Goal: Use online tool/utility: Utilize a website feature to perform a specific function

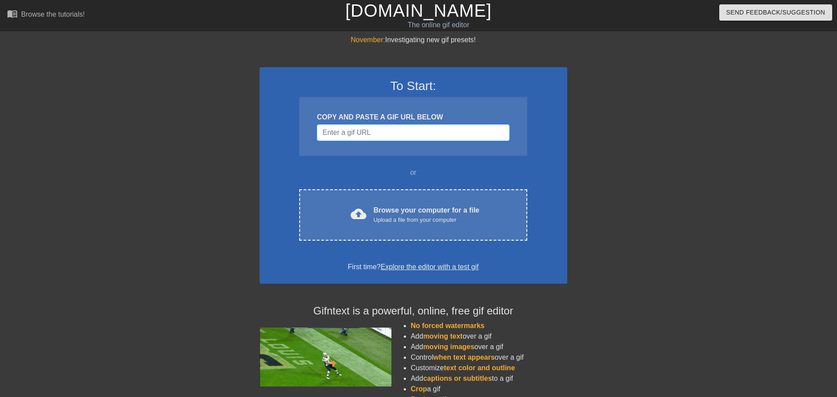
click at [393, 132] on input "Username" at bounding box center [413, 132] width 192 height 17
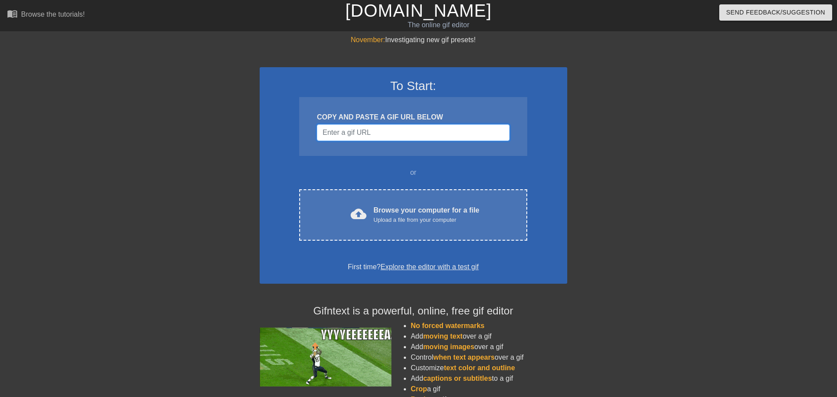
paste input "[URL][DOMAIN_NAME]"
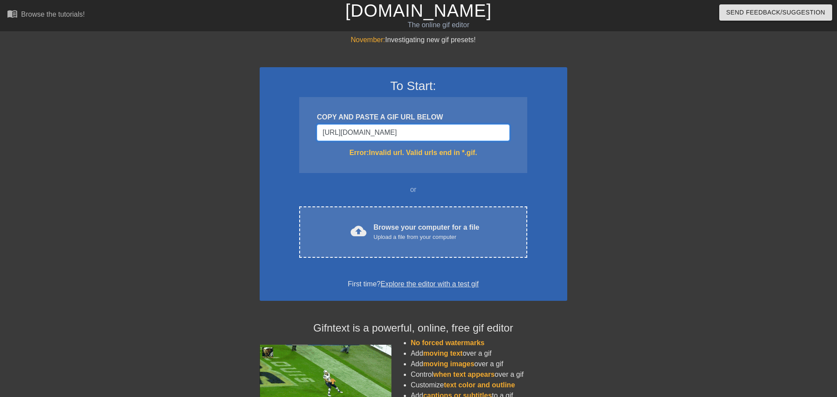
type input "[URL][DOMAIN_NAME]"
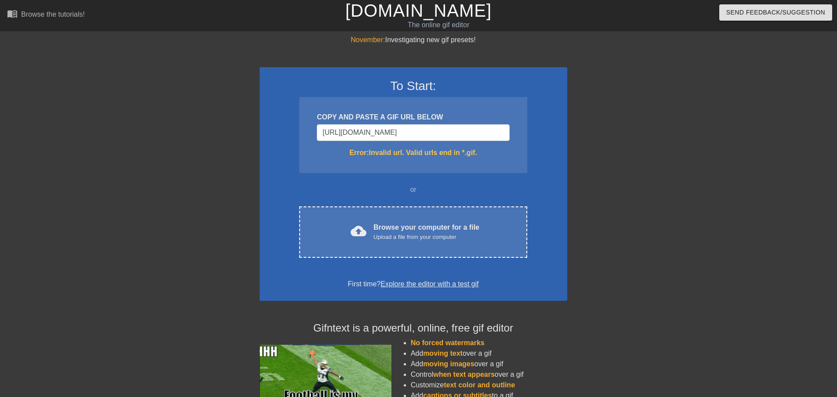
click at [399, 168] on div "COPY AND PASTE A GIF URL BELOW [URL][DOMAIN_NAME] Error: Invalid url. Valid url…" at bounding box center [413, 135] width 228 height 76
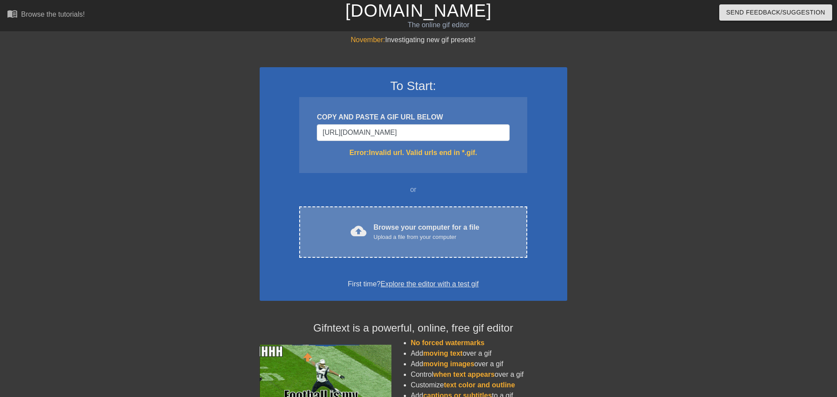
click at [407, 231] on div "Browse your computer for a file Upload a file from your computer" at bounding box center [426, 231] width 106 height 19
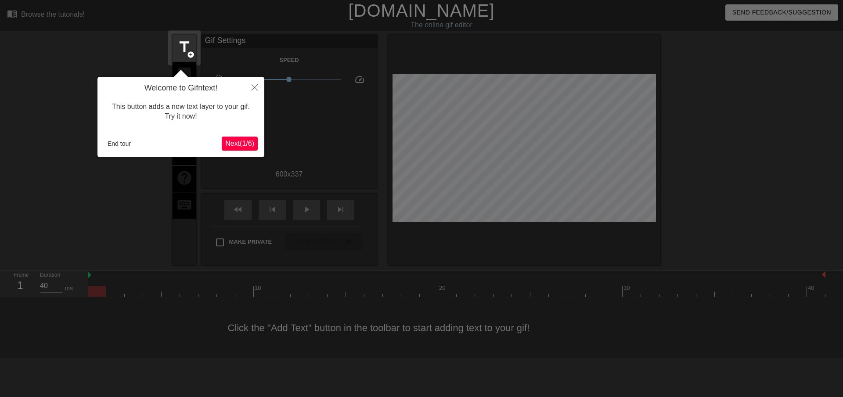
click at [247, 142] on span "Next ( 1 / 6 )" at bounding box center [239, 143] width 29 height 7
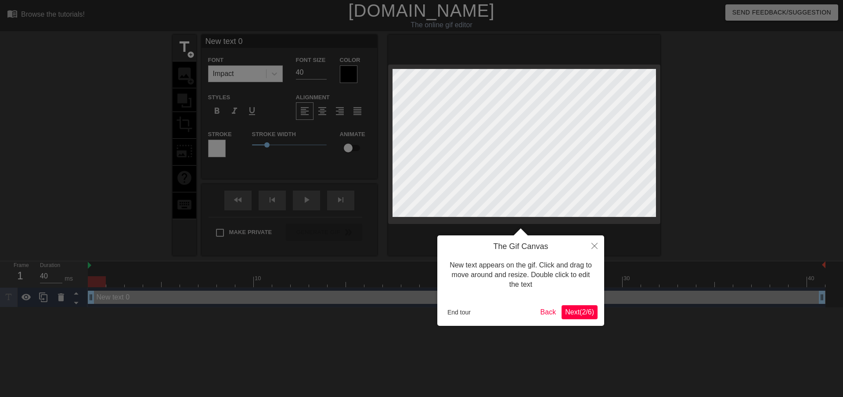
click at [586, 309] on span "Next ( 2 / 6 )" at bounding box center [579, 311] width 29 height 7
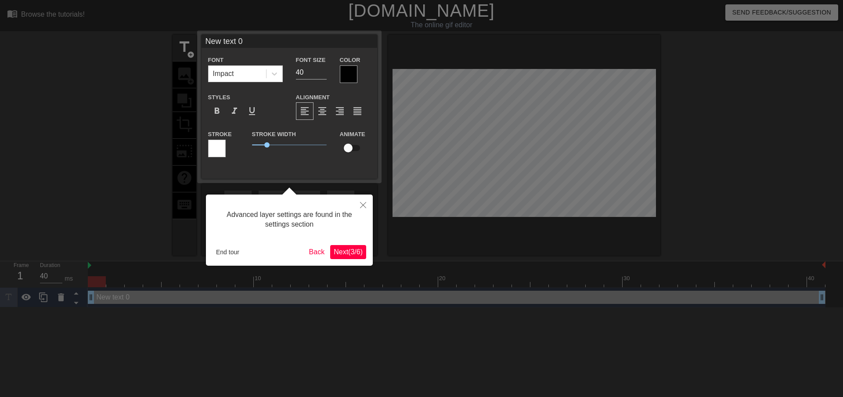
click at [341, 249] on span "Next ( 3 / 6 )" at bounding box center [348, 251] width 29 height 7
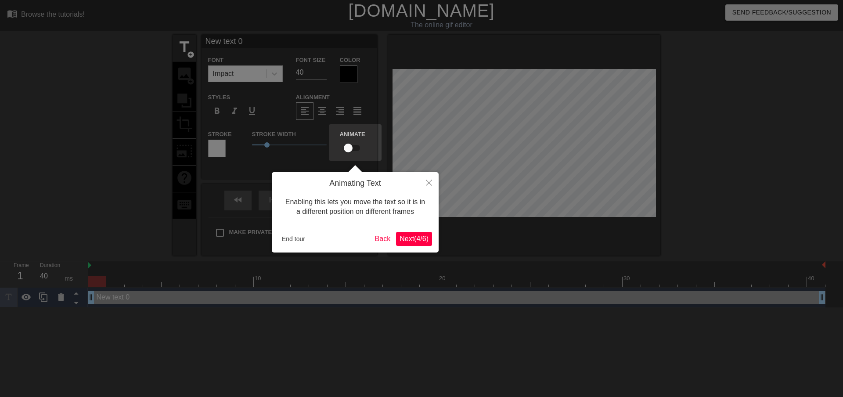
click at [409, 242] on span "Next ( 4 / 6 )" at bounding box center [414, 238] width 29 height 7
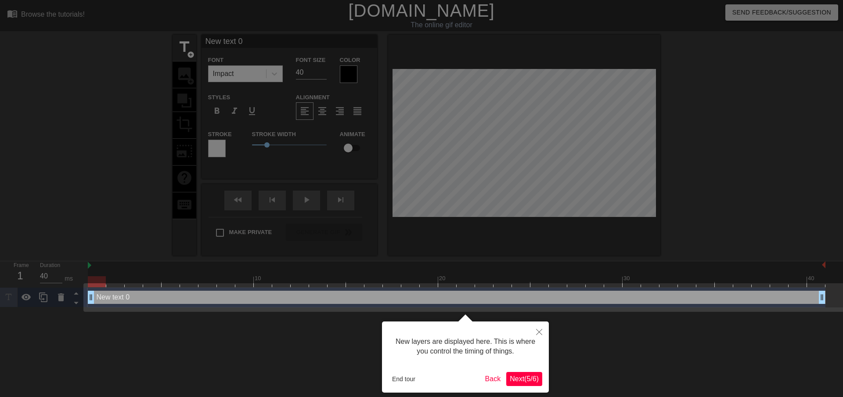
click at [514, 377] on span "Next ( 5 / 6 )" at bounding box center [524, 378] width 29 height 7
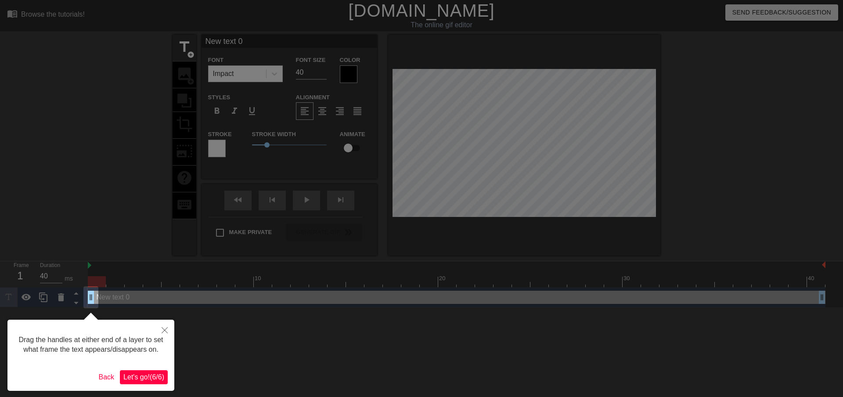
click at [157, 376] on span "Let's go! ( 6 / 6 )" at bounding box center [143, 376] width 41 height 7
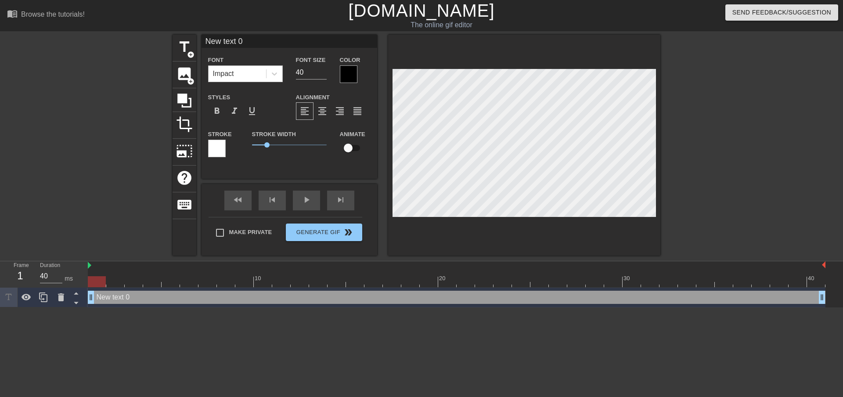
click at [241, 69] on div "Impact" at bounding box center [238, 74] width 58 height 16
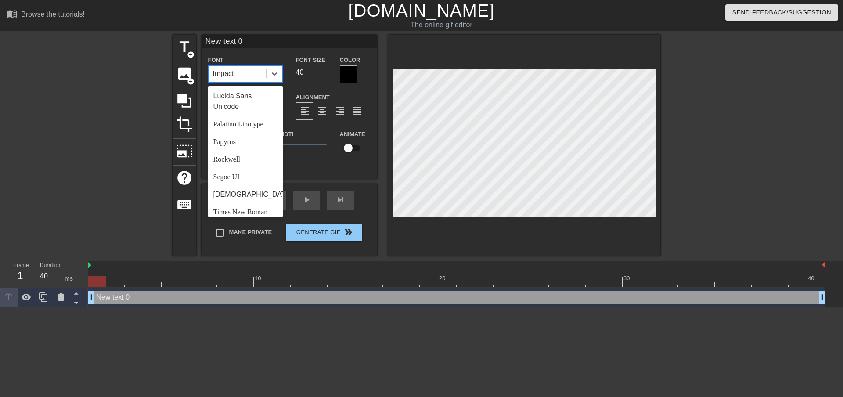
scroll to position [314, 0]
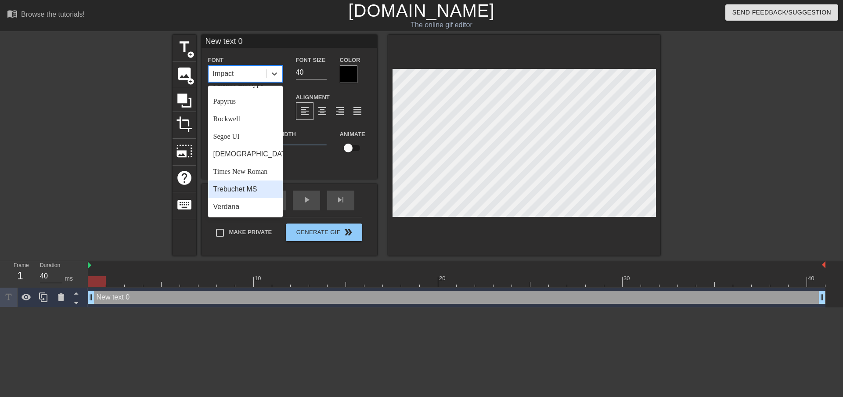
click at [228, 187] on div "Trebuchet MS" at bounding box center [245, 190] width 75 height 18
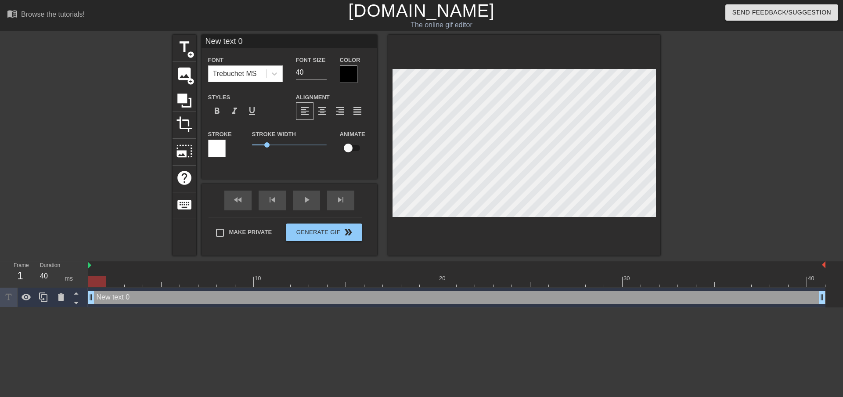
drag, startPoint x: 247, startPoint y: 40, endPoint x: 199, endPoint y: 47, distance: 48.9
click at [199, 47] on div "title add_circle image add_circle crop photo_size_select_large help keyboard Ne…" at bounding box center [417, 145] width 488 height 221
type input "親愛的爸爸媽媽~"
click at [277, 69] on icon at bounding box center [274, 73] width 9 height 9
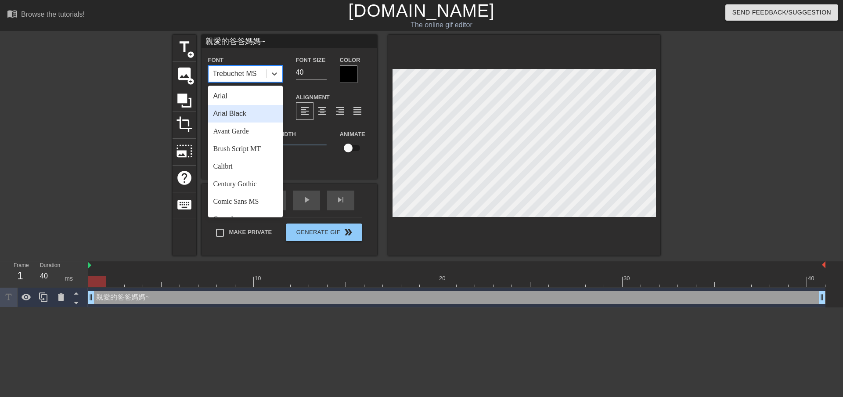
click at [256, 112] on div "Arial Black" at bounding box center [245, 114] width 75 height 18
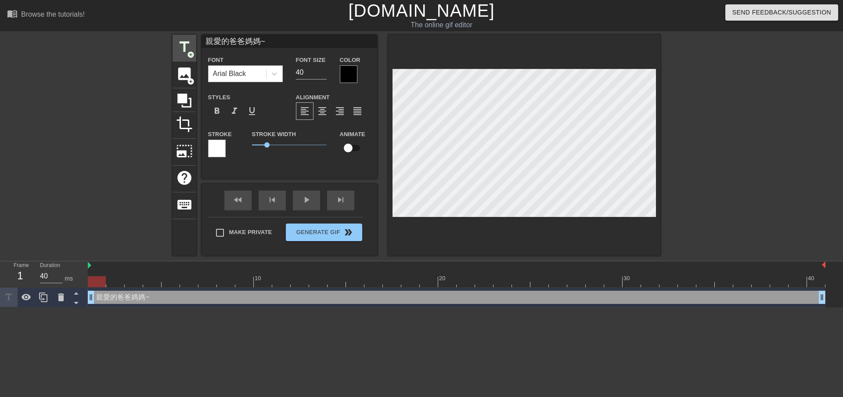
drag, startPoint x: 266, startPoint y: 38, endPoint x: 187, endPoint y: 40, distance: 79.1
click at [187, 40] on div "title add_circle image add_circle crop photo_size_select_large help keyboard 親愛…" at bounding box center [417, 145] width 488 height 221
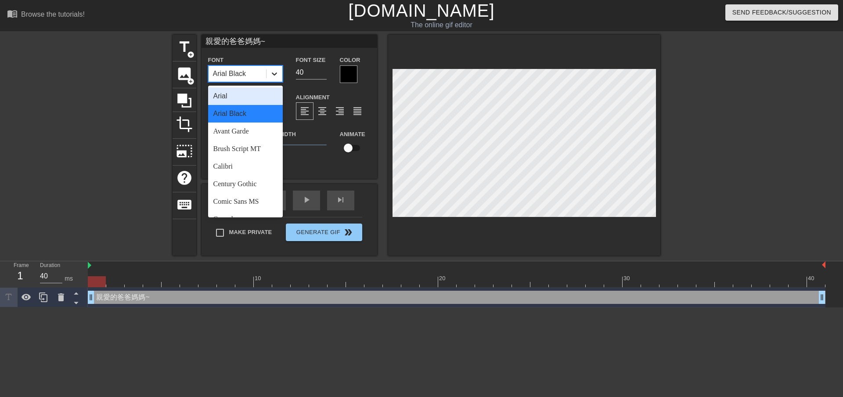
click at [272, 71] on icon at bounding box center [274, 73] width 9 height 9
click at [253, 131] on div "Avant Garde" at bounding box center [245, 132] width 75 height 18
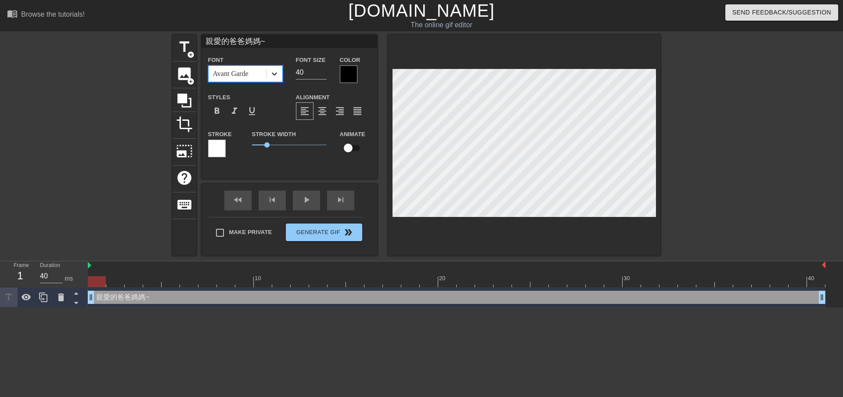
click at [272, 67] on div at bounding box center [275, 74] width 16 height 16
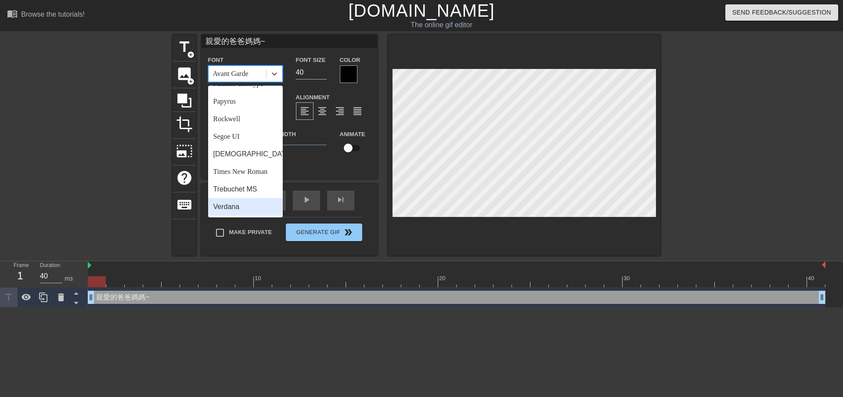
click at [230, 208] on div "Verdana" at bounding box center [245, 207] width 75 height 18
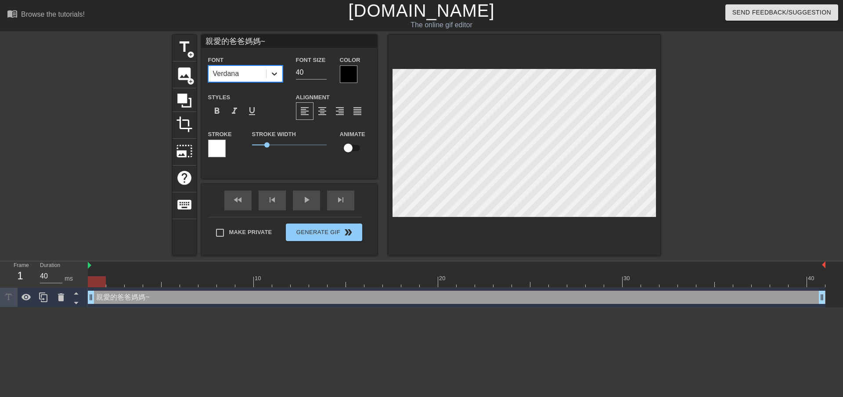
click at [277, 76] on icon at bounding box center [274, 73] width 9 height 9
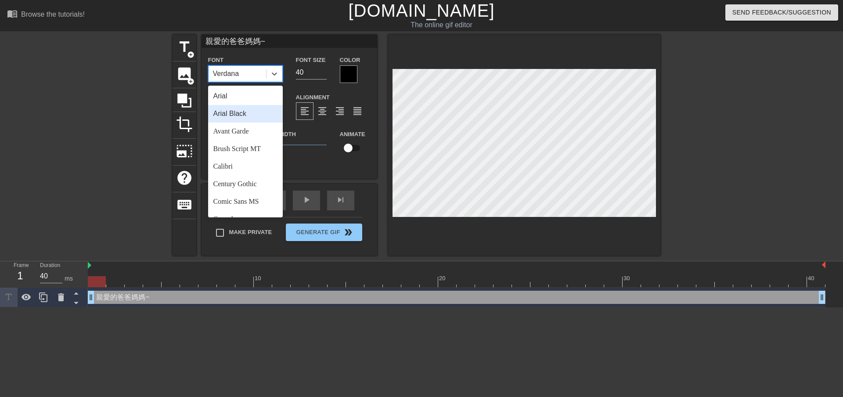
click at [244, 115] on div "Arial Black" at bounding box center [245, 114] width 75 height 18
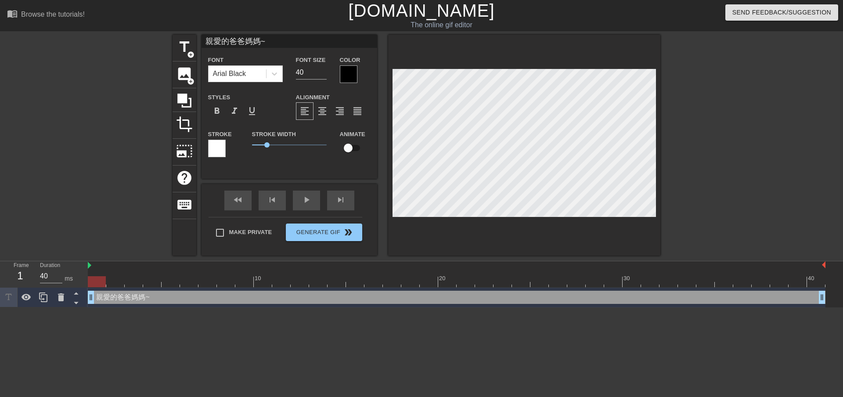
scroll to position [1, 1]
click at [260, 45] on input "親愛的爸爸媽媽~" at bounding box center [290, 41] width 176 height 13
drag, startPoint x: 266, startPoint y: 42, endPoint x: 202, endPoint y: 42, distance: 63.2
click at [202, 42] on input "親愛的爸爸媽媽~" at bounding box center [290, 41] width 176 height 13
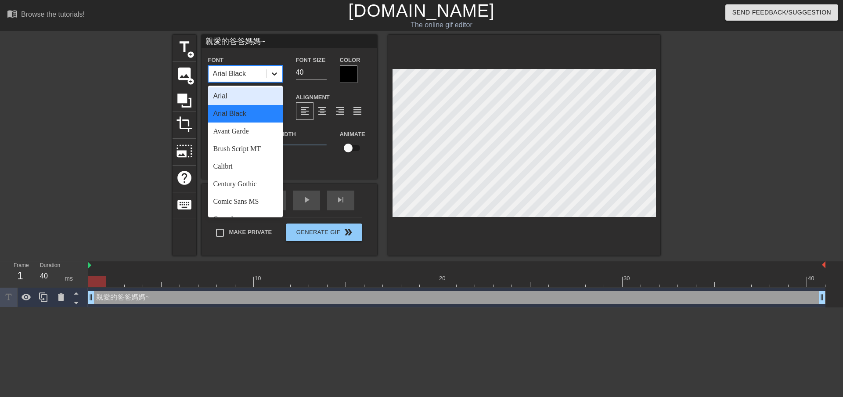
click at [275, 72] on icon at bounding box center [274, 73] width 9 height 9
click at [220, 139] on div "Avant Garde" at bounding box center [245, 132] width 75 height 18
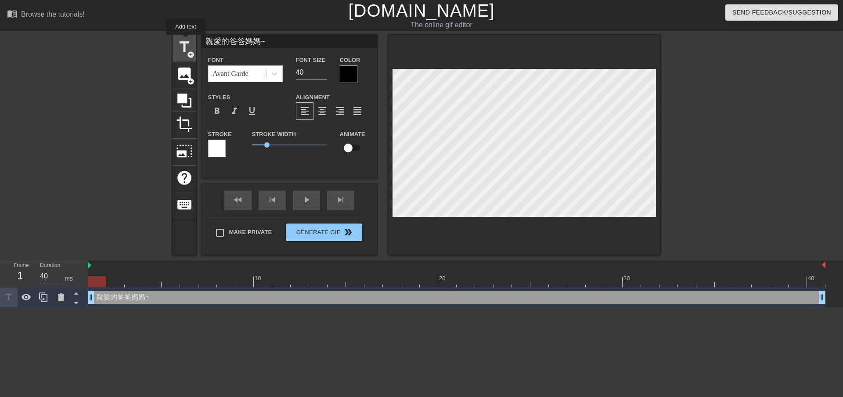
drag, startPoint x: 277, startPoint y: 41, endPoint x: 186, endPoint y: 41, distance: 91.4
click at [186, 41] on div "title add_circle image add_circle crop photo_size_select_large help keyboard 親愛…" at bounding box center [417, 145] width 488 height 221
click at [275, 73] on icon at bounding box center [274, 73] width 9 height 9
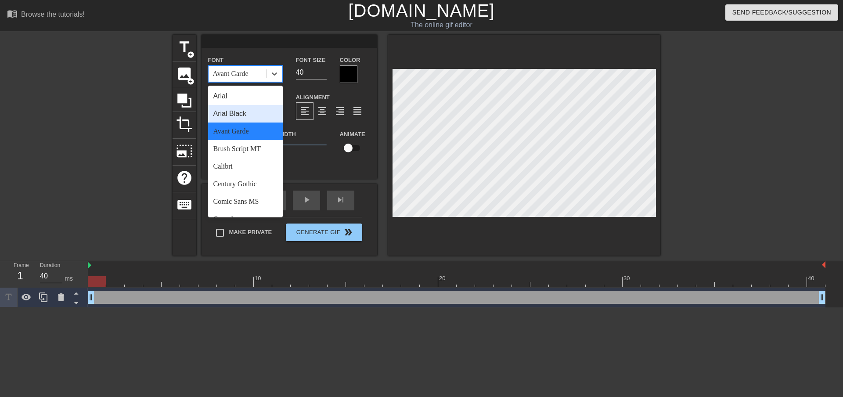
click at [245, 115] on div "Arial Black" at bounding box center [245, 114] width 75 height 18
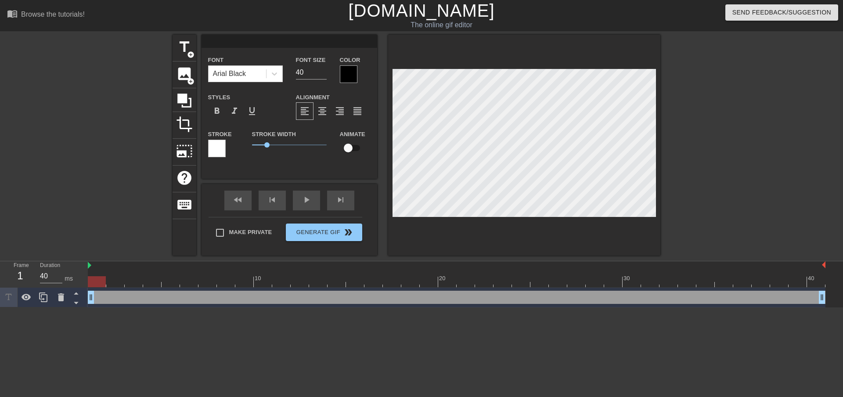
click at [262, 46] on input at bounding box center [290, 41] width 176 height 13
type input "親愛的爸爸媽媽~"
click at [303, 71] on input "40" at bounding box center [311, 72] width 31 height 14
drag, startPoint x: 300, startPoint y: 70, endPoint x: 291, endPoint y: 70, distance: 8.8
click at [291, 70] on div "Font Size 40" at bounding box center [311, 68] width 44 height 29
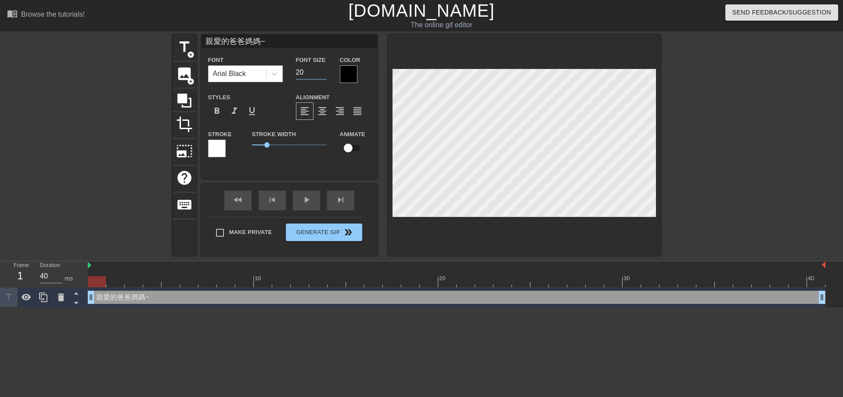
type input "20"
click at [350, 71] on div at bounding box center [349, 74] width 18 height 18
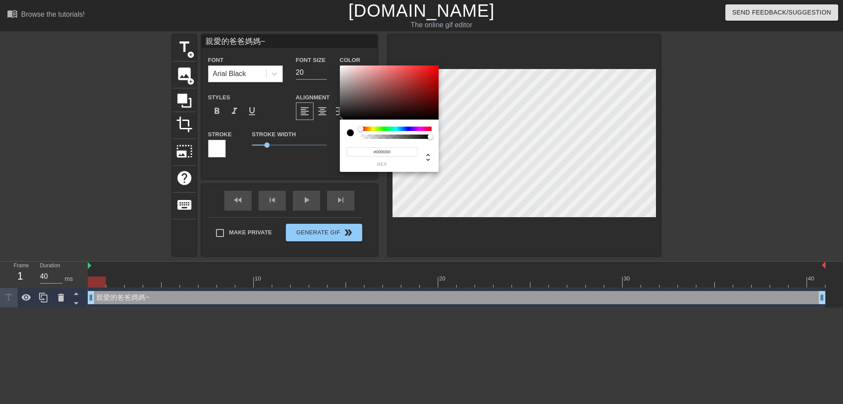
type input "#3A2323"
click at [380, 107] on div at bounding box center [389, 92] width 99 height 54
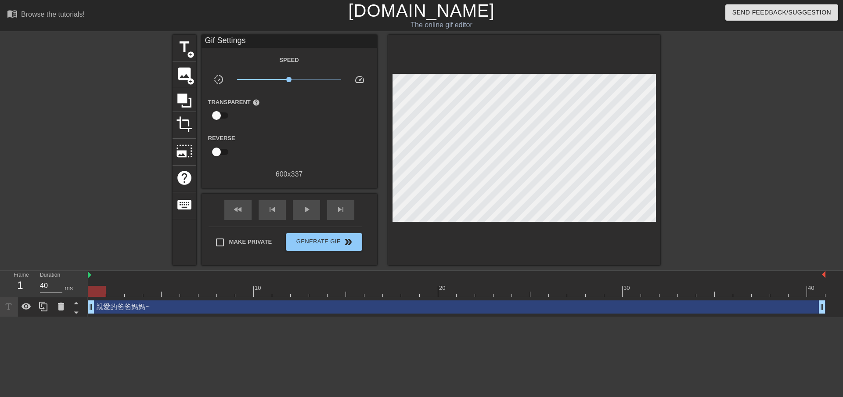
click at [246, 31] on div "menu_book Browse the tutorials! [DOMAIN_NAME] The online gif editor Send Feedba…" at bounding box center [421, 158] width 843 height 317
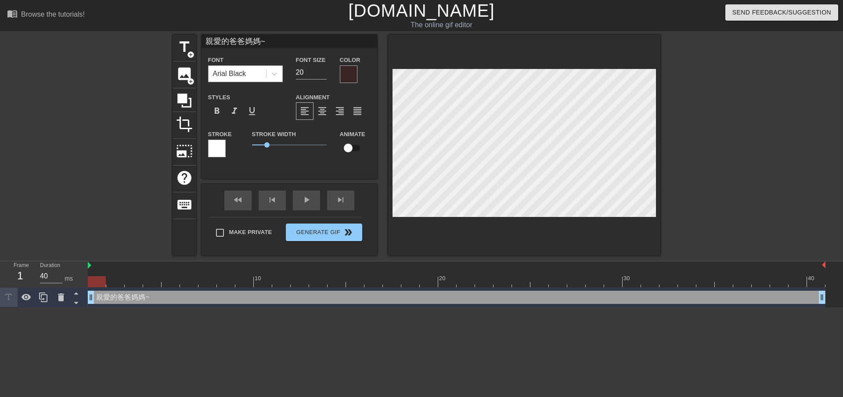
scroll to position [1, 1]
click at [260, 43] on input "親愛的爸爸媽媽~" at bounding box center [290, 41] width 176 height 13
drag, startPoint x: 270, startPoint y: 42, endPoint x: 188, endPoint y: 40, distance: 81.7
click at [188, 40] on div "title add_circle image add_circle crop photo_size_select_large help keyboard 親愛…" at bounding box center [417, 145] width 488 height 221
click at [351, 78] on div at bounding box center [349, 74] width 18 height 18
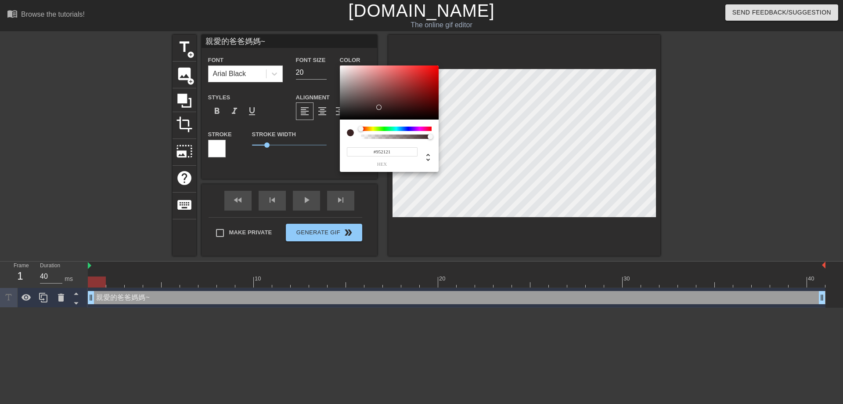
click at [417, 88] on div at bounding box center [389, 92] width 99 height 54
click at [419, 86] on div at bounding box center [389, 92] width 99 height 54
type input "#8F2121"
click at [415, 89] on div at bounding box center [389, 92] width 99 height 54
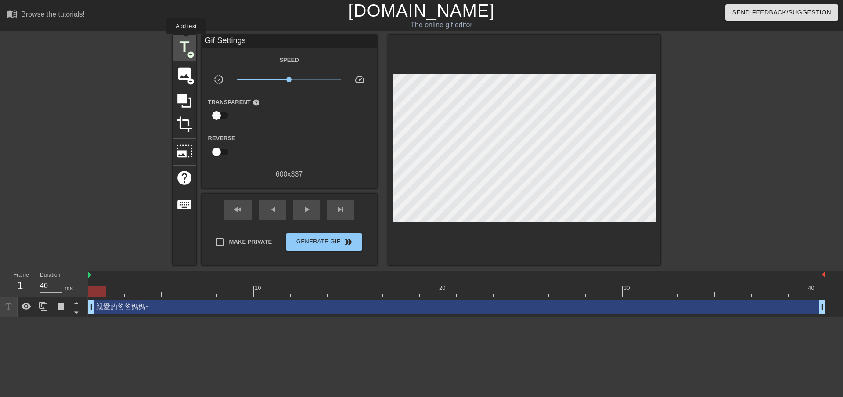
click at [186, 40] on span "title" at bounding box center [184, 47] width 17 height 17
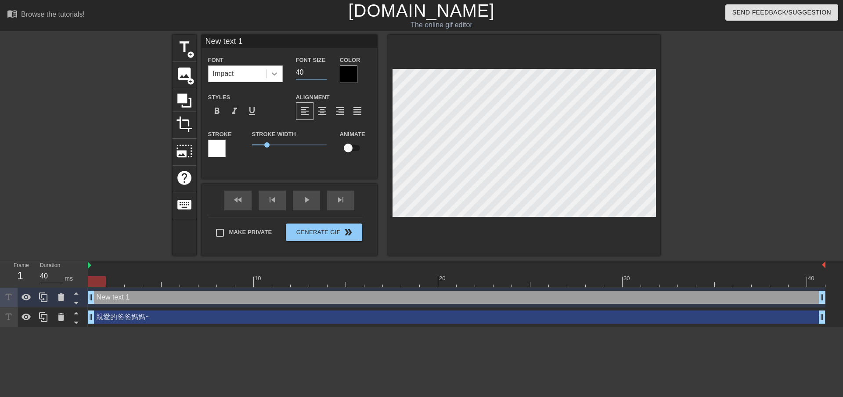
drag, startPoint x: 306, startPoint y: 69, endPoint x: 275, endPoint y: 70, distance: 30.3
click at [275, 70] on div "Font Impact Font Size 40 Color" at bounding box center [290, 68] width 176 height 29
type input "20"
type input "親愛的爸爸媽媽~"
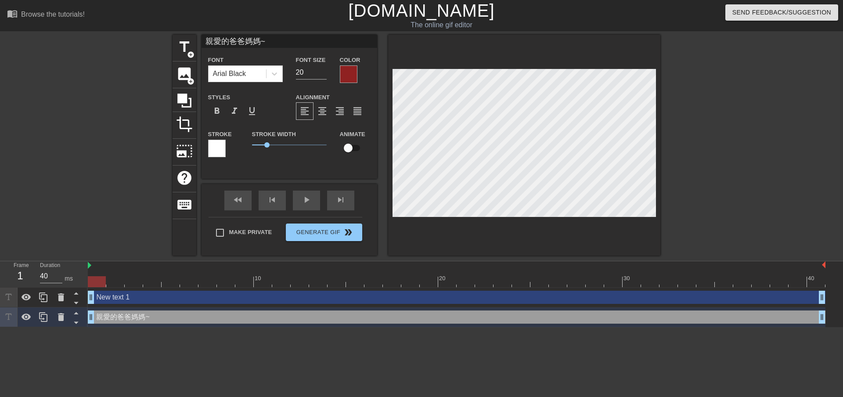
click at [137, 321] on div "親愛的爸爸媽媽~ drag_handle drag_handle" at bounding box center [457, 317] width 738 height 13
click at [143, 314] on div "親愛的爸爸媽媽~ drag_handle drag_handle" at bounding box center [457, 317] width 738 height 13
